Goal: Task Accomplishment & Management: Complete application form

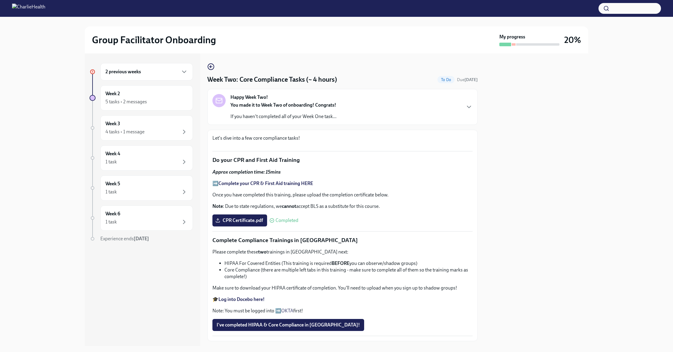
click at [91, 73] on div at bounding box center [92, 71] width 5 height 5
click at [126, 72] on h6 "2 previous weeks" at bounding box center [122, 71] width 35 height 7
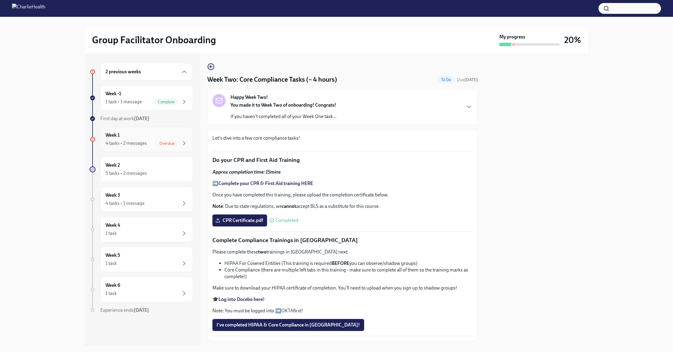
click at [135, 141] on div "4 tasks • 2 messages" at bounding box center [125, 143] width 41 height 7
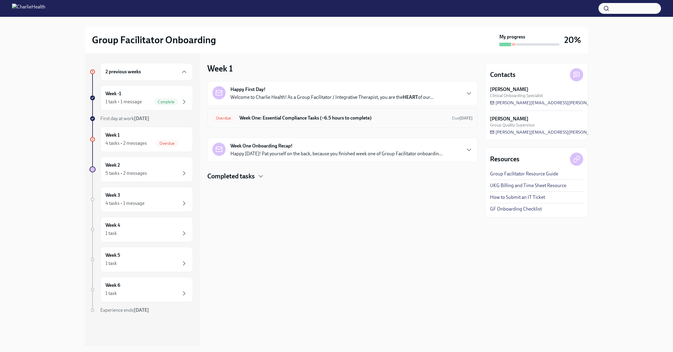
click at [292, 120] on h6 "Week One: Essential Compliance Tasks (~6.5 hours to complete)" at bounding box center [343, 118] width 208 height 7
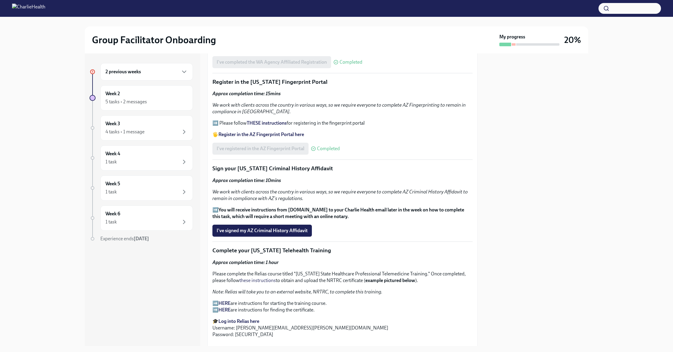
scroll to position [623, 0]
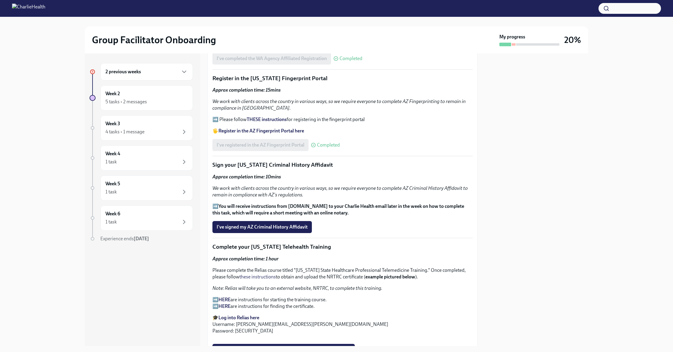
click at [249, 165] on p "Sign your [US_STATE] Criminal History Affidavit" at bounding box center [342, 165] width 260 height 8
click at [296, 227] on span "I've signed my AZ Criminal History Affidavit" at bounding box center [262, 227] width 91 height 6
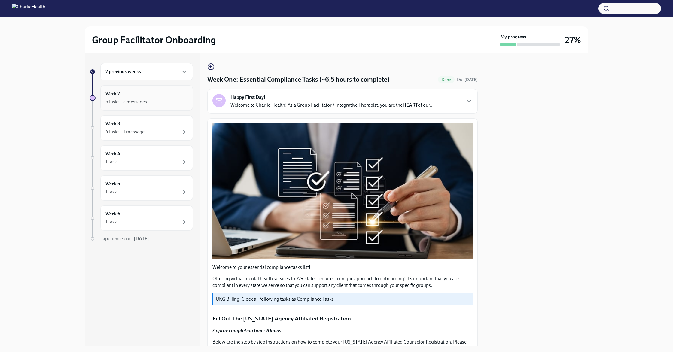
click at [148, 98] on div "5 tasks • 2 messages" at bounding box center [146, 101] width 82 height 7
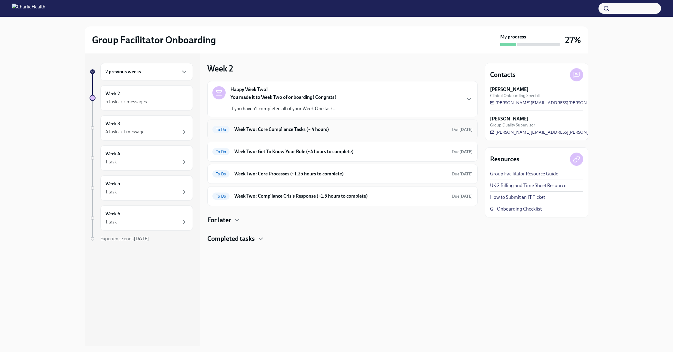
click at [255, 128] on h6 "Week Two: Core Compliance Tasks (~ 4 hours)" at bounding box center [340, 129] width 213 height 7
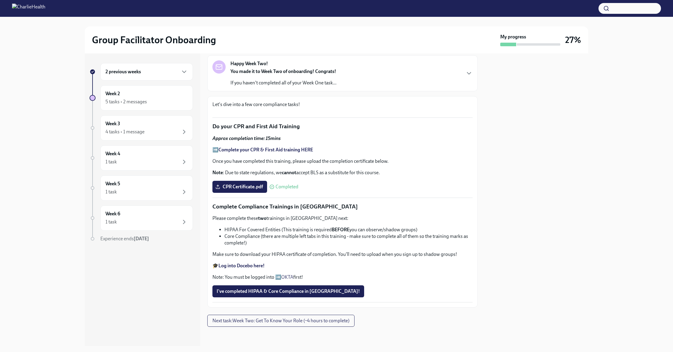
scroll to position [294, 0]
